Goal: Task Accomplishment & Management: Manage account settings

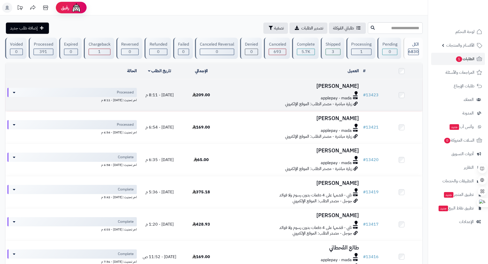
click at [288, 94] on div at bounding box center [291, 93] width 135 height 4
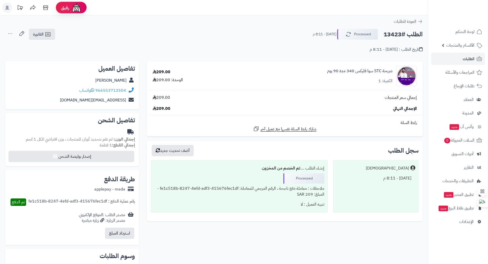
click at [384, 76] on div "شريحة STC سوا فليكس 340 مدة 90 يوم الكمية: 1" at bounding box center [359, 76] width 65 height 16
click at [381, 74] on link "شريحة STC سوا فليكس 340 مدة 90 يوم" at bounding box center [359, 71] width 65 height 6
drag, startPoint x: 313, startPoint y: 72, endPoint x: 392, endPoint y: 74, distance: 79.2
click at [392, 74] on div "شريحة STC سوا فليكس 340 مدة 90 يوم الكمية: 1" at bounding box center [325, 76] width 191 height 21
copy link "شريحة STC سوا فليكس 340 مدة 90 يوم"
